Goal: Transaction & Acquisition: Purchase product/service

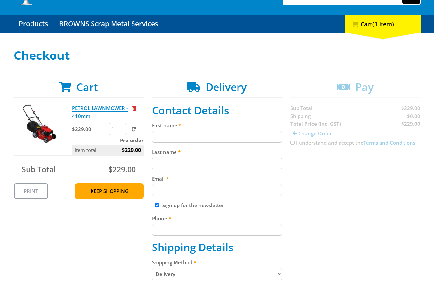
scroll to position [108, 0]
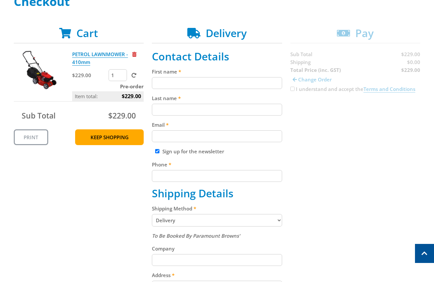
click at [189, 75] on label "First name" at bounding box center [217, 72] width 130 height 8
click at [189, 77] on input "First name" at bounding box center [217, 83] width 130 height 12
drag, startPoint x: 211, startPoint y: 84, endPoint x: 207, endPoint y: 91, distance: 7.6
click at [211, 85] on input "First name" at bounding box center [217, 83] width 130 height 12
paste input "[PERSON_NAME]"
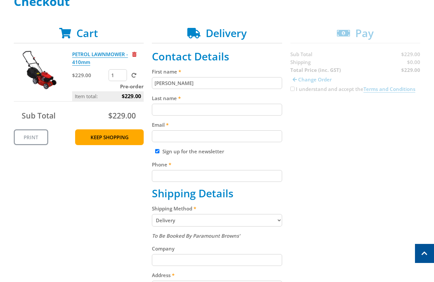
type input "[PERSON_NAME]"
click at [248, 109] on input "Last name" at bounding box center [217, 110] width 130 height 12
paste input "[PERSON_NAME]"
drag, startPoint x: 264, startPoint y: 105, endPoint x: 320, endPoint y: 110, distance: 56.3
click at [272, 109] on input "[PERSON_NAME]" at bounding box center [217, 110] width 130 height 12
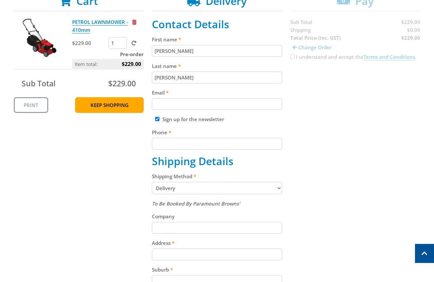
scroll to position [161, 0]
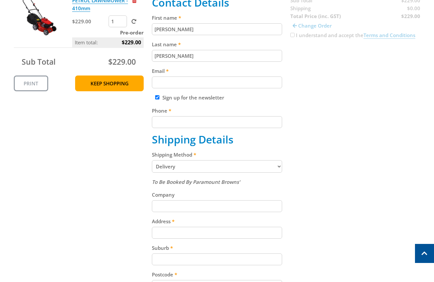
type input "[PERSON_NAME]"
click at [221, 83] on input "Email" at bounding box center [217, 82] width 130 height 12
paste input "[EMAIL_ADDRESS][DOMAIN_NAME]"
type input "[EMAIL_ADDRESS][DOMAIN_NAME]"
drag, startPoint x: 304, startPoint y: 81, endPoint x: 325, endPoint y: 85, distance: 21.5
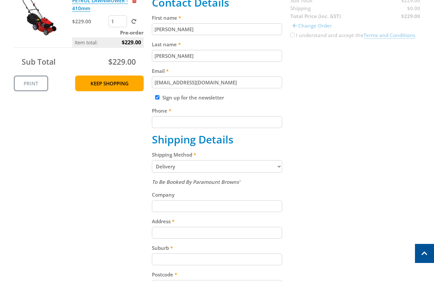
click at [306, 82] on div "Cart PETROL LAWNMOWER - 410mm $229.00 1 Pre-order Item total: $229.00 Sub Total…" at bounding box center [217, 200] width 407 height 455
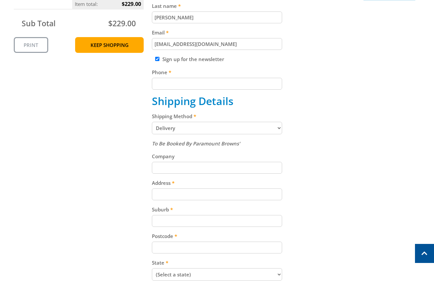
scroll to position [215, 0]
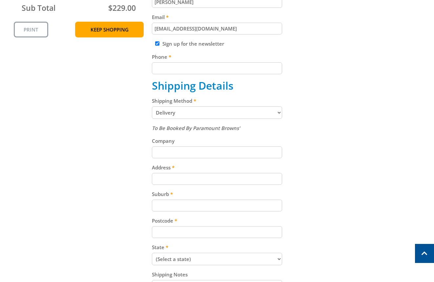
click at [207, 79] on h2 "Shipping Details" at bounding box center [217, 85] width 130 height 12
click at [217, 68] on input "Phone" at bounding box center [217, 68] width 130 height 12
paste input "[PHONE_NUMBER]"
drag, startPoint x: 281, startPoint y: 74, endPoint x: 282, endPoint y: 102, distance: 28.2
click at [288, 77] on div "Cart PETROL LAWNMOWER - 410mm $229.00 1 Pre-order Item total: $229.00 Sub Total…" at bounding box center [217, 146] width 407 height 455
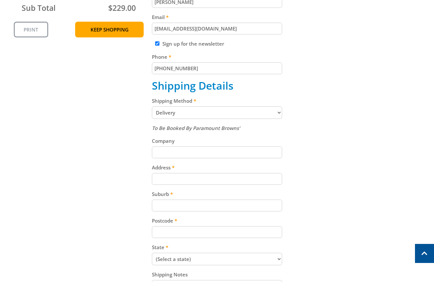
type input "[PHONE_NUMBER]"
click at [235, 114] on select "Pickup from Gepps Cross Delivery" at bounding box center [217, 112] width 130 height 12
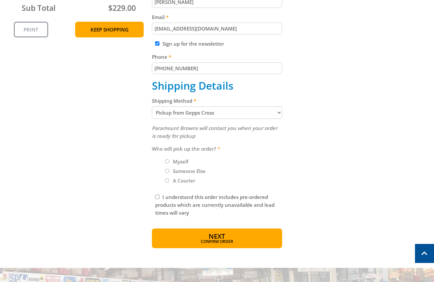
click at [304, 130] on div "Cart PETROL LAWNMOWER - 410mm $229.00 1 Pre-order Item total: $229.00 Sub Total…" at bounding box center [217, 83] width 407 height 329
click at [243, 112] on select "Pickup from Gepps Cross Delivery" at bounding box center [217, 112] width 130 height 12
click at [195, 112] on select "Pickup from Gepps Cross Delivery" at bounding box center [217, 112] width 130 height 12
select select "Delivery"
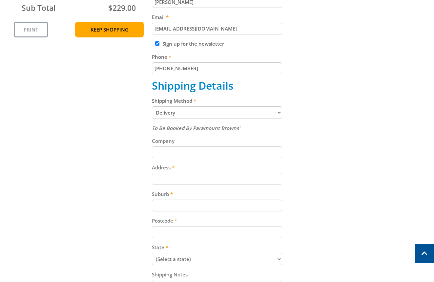
click at [316, 115] on div "Cart PETROL LAWNMOWER - 410mm $229.00 1 Pre-order Item total: $229.00 Sub Total…" at bounding box center [217, 146] width 407 height 455
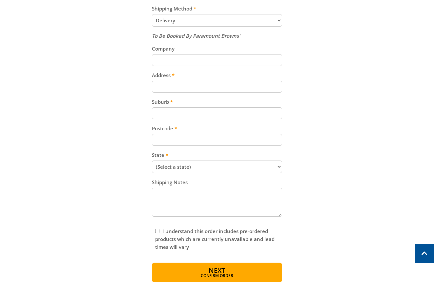
scroll to position [323, 0]
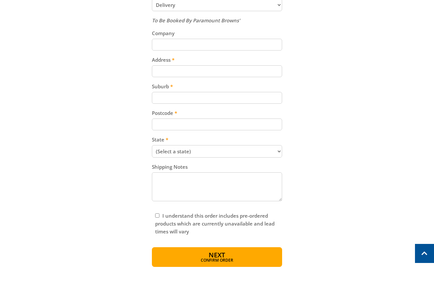
click at [173, 67] on input "Address" at bounding box center [217, 71] width 130 height 12
paste input "[STREET_ADDRESS][PERSON_NAME]"
type input "[STREET_ADDRESS][PERSON_NAME]"
click at [349, 71] on div "Cart PETROL LAWNMOWER - 410mm $229.00 1 Pre-order Item total: $229.00 Sub Total…" at bounding box center [217, 39] width 407 height 455
click at [190, 96] on input "Suburb" at bounding box center [217, 98] width 130 height 12
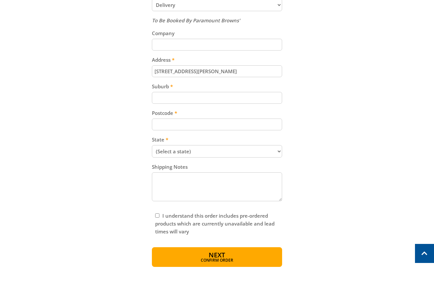
paste input "Totness"
type input "Totness"
click at [313, 89] on div "Cart PETROL LAWNMOWER - 410mm $229.00 1 Pre-order Item total: $229.00 Sub Total…" at bounding box center [217, 39] width 407 height 455
click at [175, 118] on div "Postcode" at bounding box center [217, 119] width 130 height 21
drag, startPoint x: 195, startPoint y: 130, endPoint x: 290, endPoint y: 121, distance: 95.5
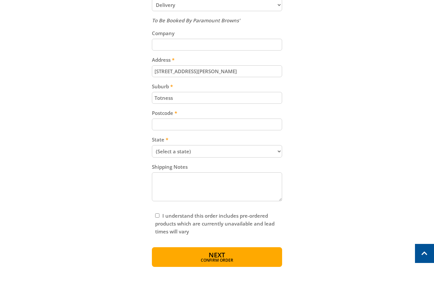
click at [202, 131] on div "To Be Booked By Paramount Browns' Company Address [STREET_ADDRESS][PERSON_NAME]…" at bounding box center [217, 109] width 130 height 187
paste input "5250"
type input "5250"
click at [258, 154] on select "(Select a state) [GEOGRAPHIC_DATA] [GEOGRAPHIC_DATA] [GEOGRAPHIC_DATA] [GEOGRAP…" at bounding box center [217, 151] width 130 height 12
click at [152, 145] on select "(Select a state) [GEOGRAPHIC_DATA] [GEOGRAPHIC_DATA] [GEOGRAPHIC_DATA] [GEOGRAP…" at bounding box center [217, 151] width 130 height 12
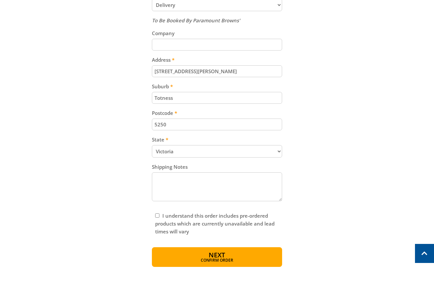
click at [177, 151] on select "(Select a state) [GEOGRAPHIC_DATA] [GEOGRAPHIC_DATA] [GEOGRAPHIC_DATA] [GEOGRAP…" at bounding box center [217, 151] width 130 height 12
select select "SA"
click at [152, 145] on select "(Select a state) [GEOGRAPHIC_DATA] [GEOGRAPHIC_DATA] [GEOGRAPHIC_DATA] [GEOGRAP…" at bounding box center [217, 151] width 130 height 12
click at [301, 158] on div "Cart PETROL LAWNMOWER - 410mm $229.00 1 Pre-order Item total: $229.00 Sub Total…" at bounding box center [217, 39] width 407 height 455
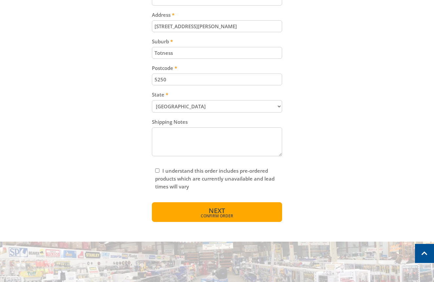
scroll to position [377, 0]
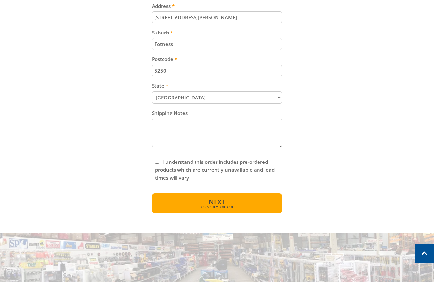
click at [211, 196] on button "Next Confirm order" at bounding box center [217, 203] width 130 height 20
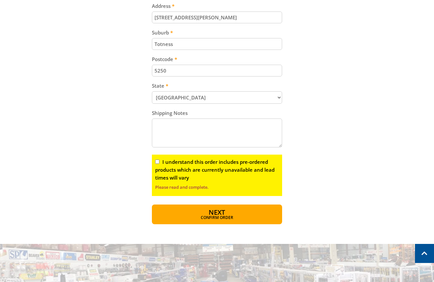
click at [155, 162] on input "I understand this order includes pre-ordered products which are currently unava…" at bounding box center [157, 162] width 4 height 4
checkbox input "true"
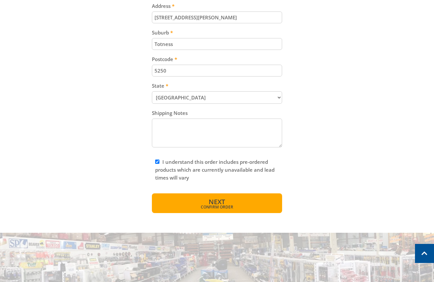
click at [231, 212] on button "Next Confirm order" at bounding box center [217, 203] width 130 height 20
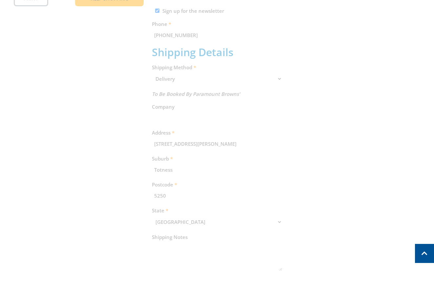
scroll to position [135, 0]
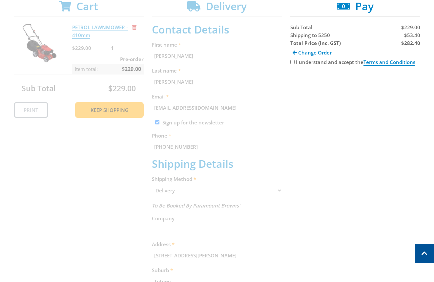
drag, startPoint x: 369, startPoint y: 162, endPoint x: 365, endPoint y: 160, distance: 5.1
click at [368, 162] on div "Cart PETROL LAWNMOWER - 410mm $229.00 1 Pre-order Item total: $229.00 Sub Total…" at bounding box center [217, 224] width 407 height 448
click at [412, 36] on span "$53.40" at bounding box center [412, 35] width 16 height 7
copy span "53.40"
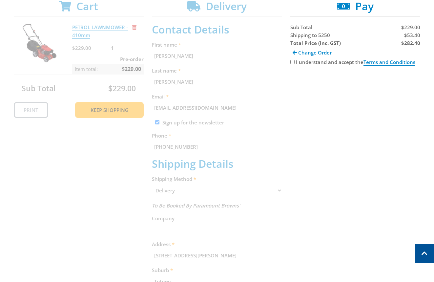
click at [413, 46] on div "$282.40" at bounding box center [389, 43] width 64 height 8
click at [415, 43] on strong "$282.40" at bounding box center [410, 43] width 19 height 7
click at [416, 41] on strong "$282.40" at bounding box center [410, 43] width 19 height 7
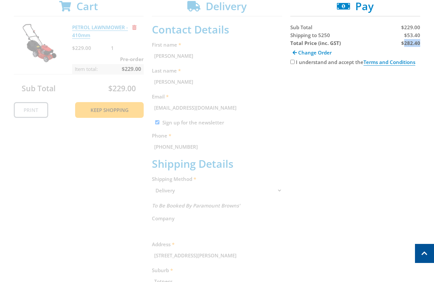
click at [416, 41] on strong "$282.40" at bounding box center [410, 43] width 19 height 7
copy strong "282.40"
click at [413, 205] on div "Cart PETROL LAWNMOWER - 410mm $229.00 1 Pre-order Item total: $229.00 Sub Total…" at bounding box center [217, 224] width 407 height 448
click at [330, 167] on div "Cart PETROL LAWNMOWER - 410mm $229.00 1 Pre-order Item total: $229.00 Sub Total…" at bounding box center [217, 224] width 407 height 448
drag, startPoint x: 409, startPoint y: 240, endPoint x: 374, endPoint y: 217, distance: 42.1
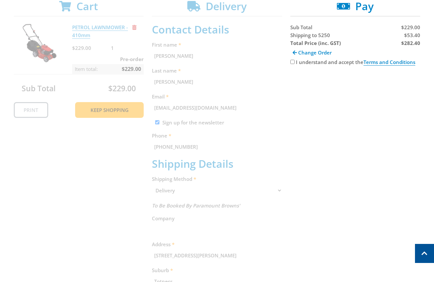
click at [404, 239] on div "Cart PETROL LAWNMOWER - 410mm $229.00 1 Pre-order Item total: $229.00 Sub Total…" at bounding box center [217, 224] width 407 height 448
click at [358, 116] on div "Cart PETROL LAWNMOWER - 410mm $229.00 1 Pre-order Item total: $229.00 Sub Total…" at bounding box center [217, 224] width 407 height 448
click at [341, 112] on div "Cart PETROL LAWNMOWER - 410mm $229.00 1 Pre-order Item total: $229.00 Sub Total…" at bounding box center [217, 224] width 407 height 448
